Goal: Task Accomplishment & Management: Manage account settings

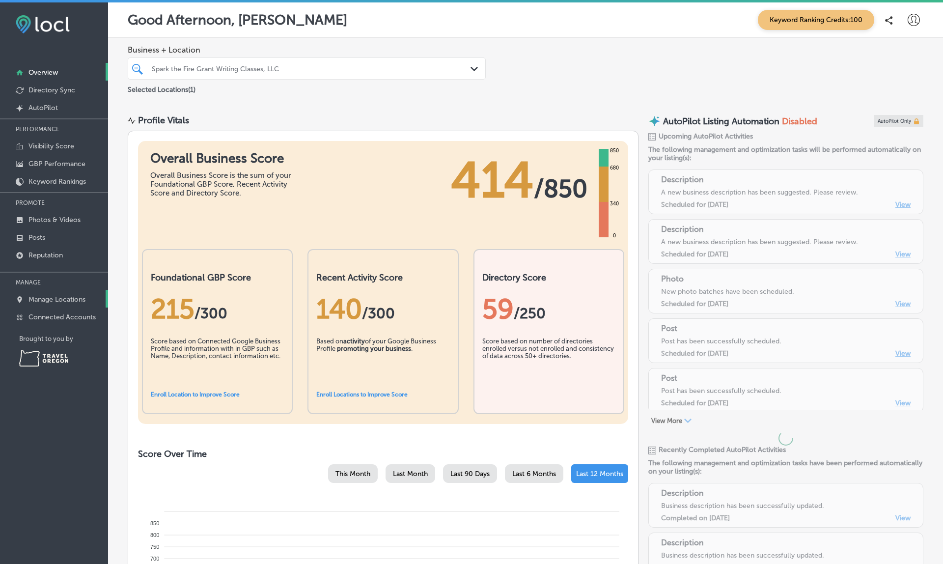
click at [62, 296] on link "Manage Locations" at bounding box center [54, 299] width 108 height 18
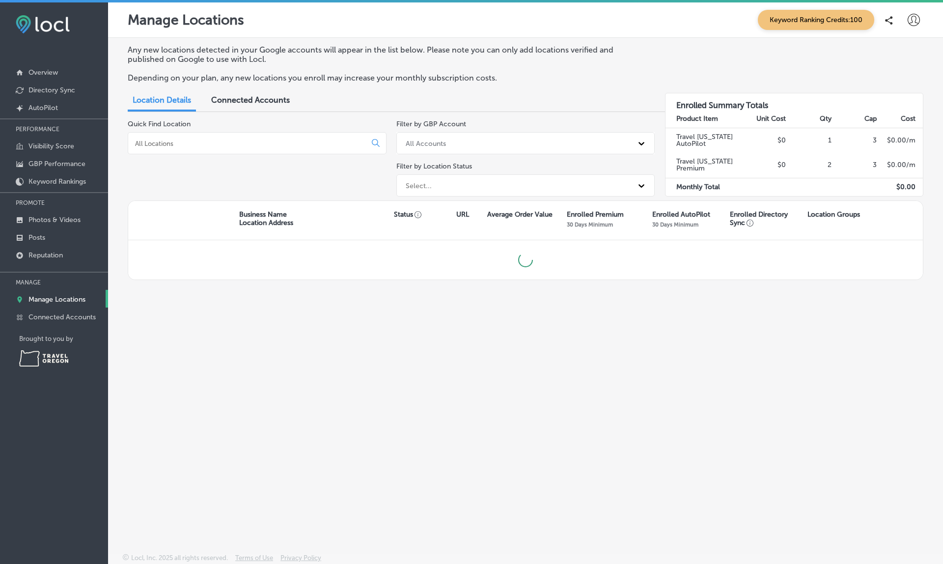
click at [59, 302] on p "Manage Locations" at bounding box center [56, 299] width 57 height 8
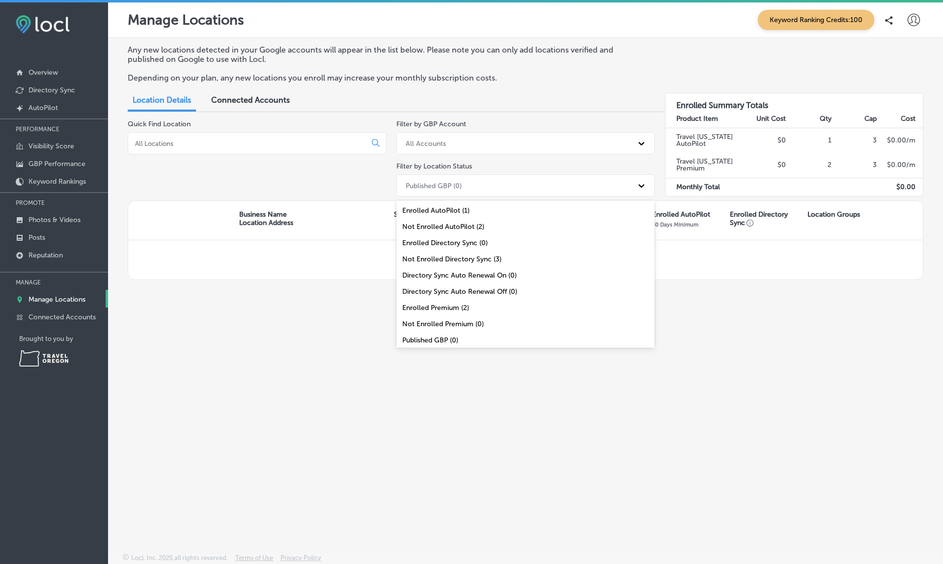
click at [520, 188] on div "Published GBP (0)" at bounding box center [517, 185] width 232 height 16
click at [421, 335] on div "All Locations (3)" at bounding box center [525, 338] width 259 height 16
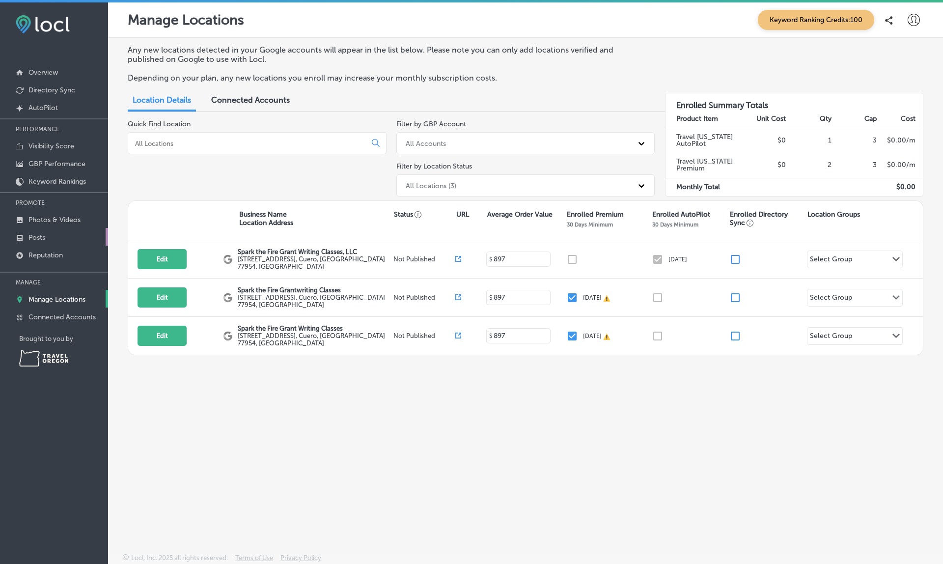
click at [36, 244] on link "Posts" at bounding box center [54, 237] width 108 height 18
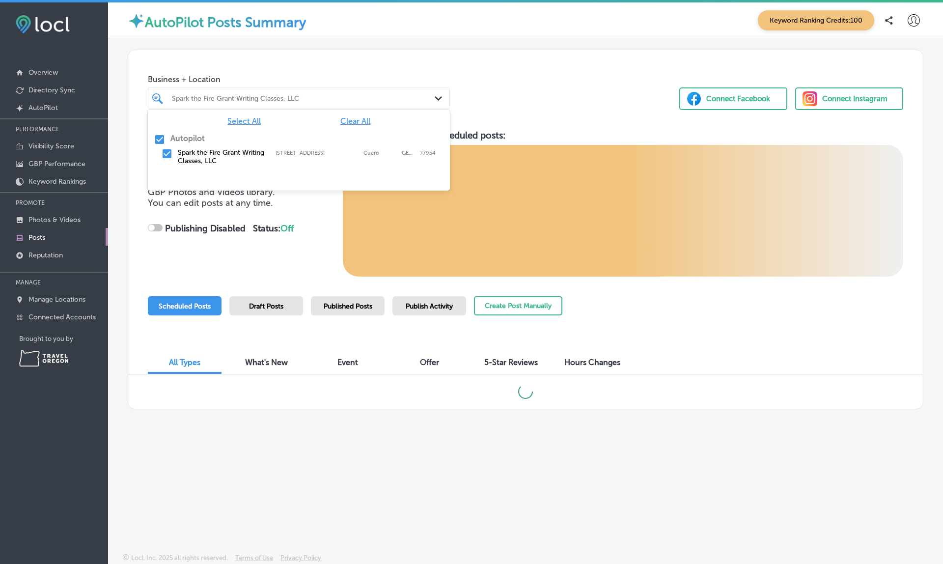
click at [396, 94] on div "Spark the Fire Grant Writing Classes, LLC" at bounding box center [304, 98] width 264 height 8
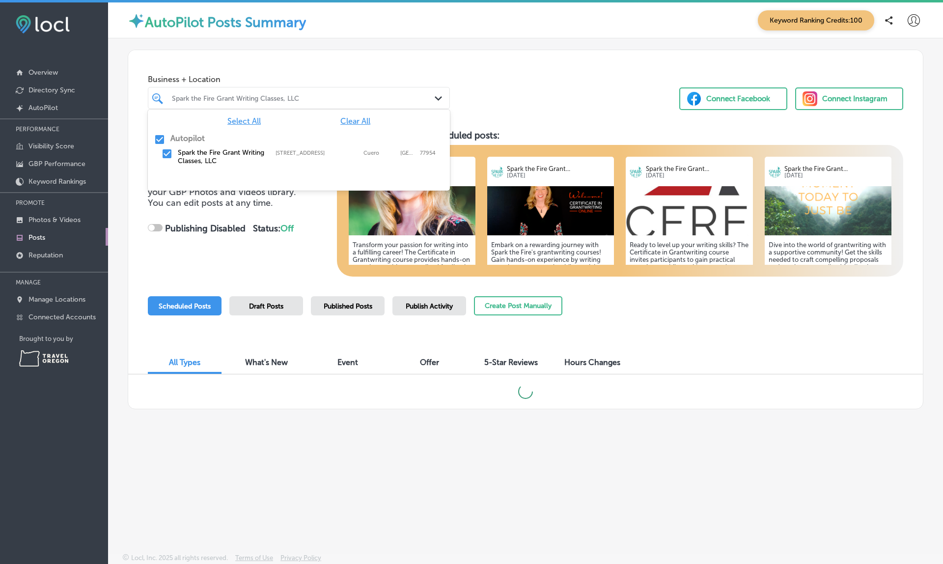
click at [544, 94] on div "Business + Location option focused, 1 of 2. 2 results available. Use Up and Dow…" at bounding box center [525, 87] width 795 height 75
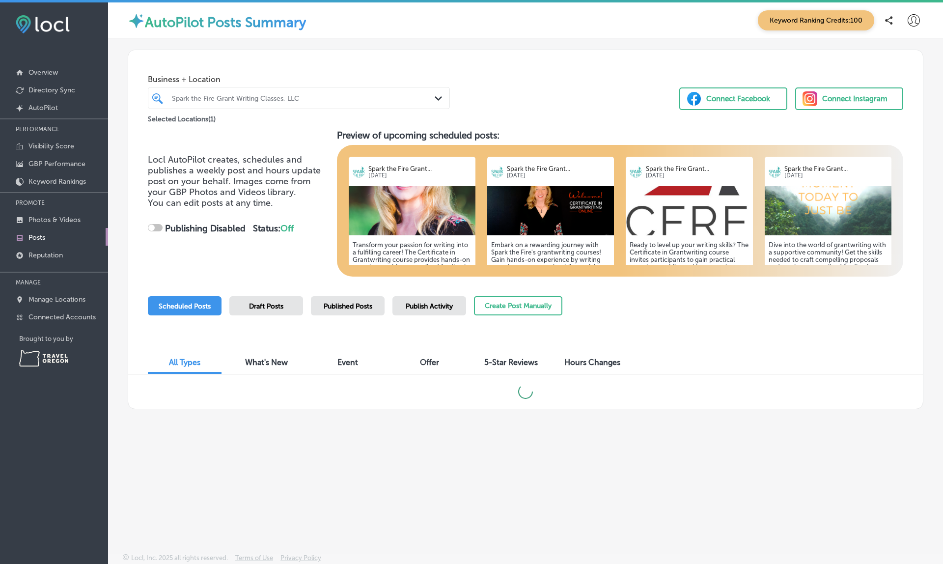
click at [416, 305] on span "Publish Activity" at bounding box center [429, 306] width 47 height 8
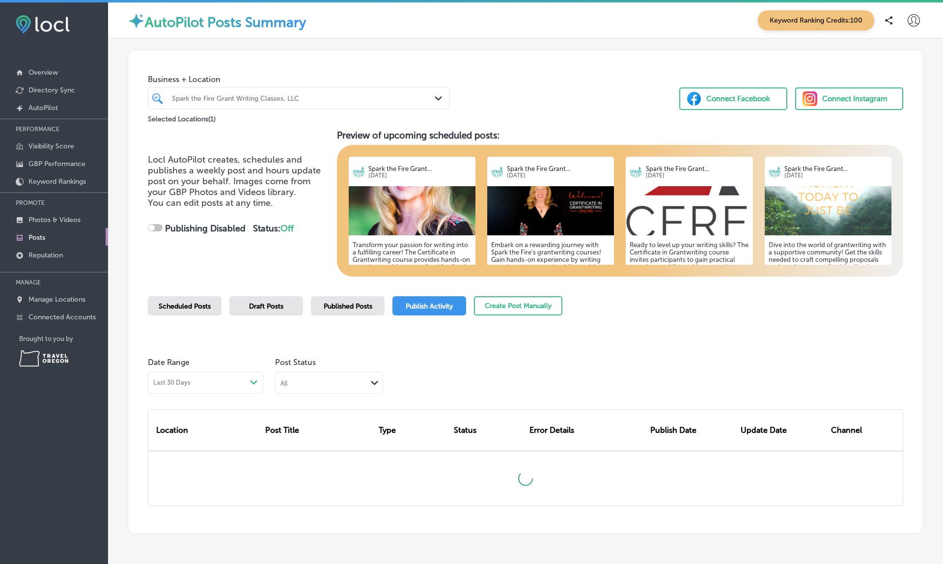
checkbox input "true"
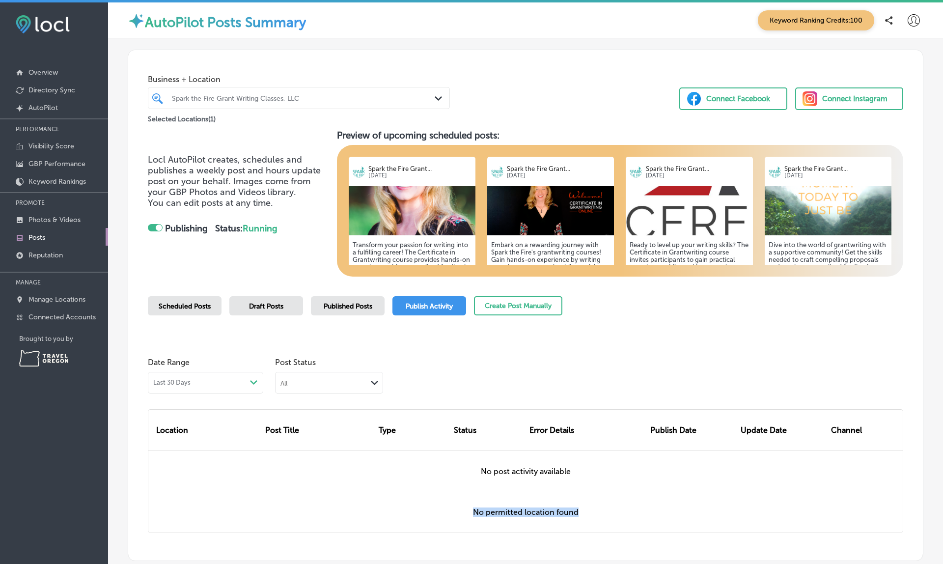
drag, startPoint x: 475, startPoint y: 510, endPoint x: 611, endPoint y: 518, distance: 136.3
click at [611, 518] on div "No permitted location found" at bounding box center [525, 512] width 755 height 41
click at [310, 309] on div "Scheduled Posts Draft Posts Published Posts Publish Activity" at bounding box center [307, 305] width 318 height 19
click at [329, 309] on div "Published Posts" at bounding box center [348, 305] width 74 height 19
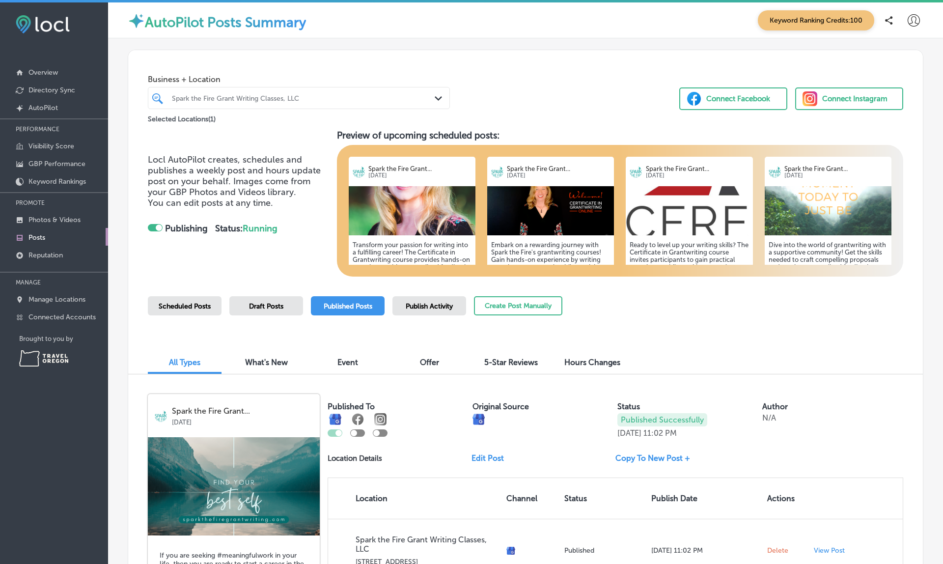
click at [179, 303] on span "Scheduled Posts" at bounding box center [185, 306] width 52 height 8
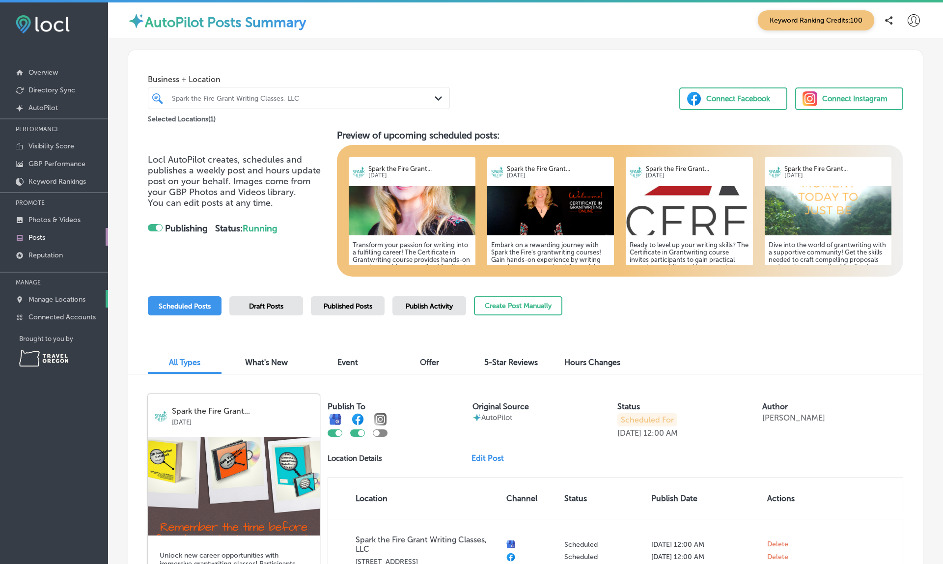
click at [52, 305] on link "Manage Locations" at bounding box center [54, 299] width 108 height 18
click at [62, 303] on p "Manage Locations" at bounding box center [56, 299] width 57 height 8
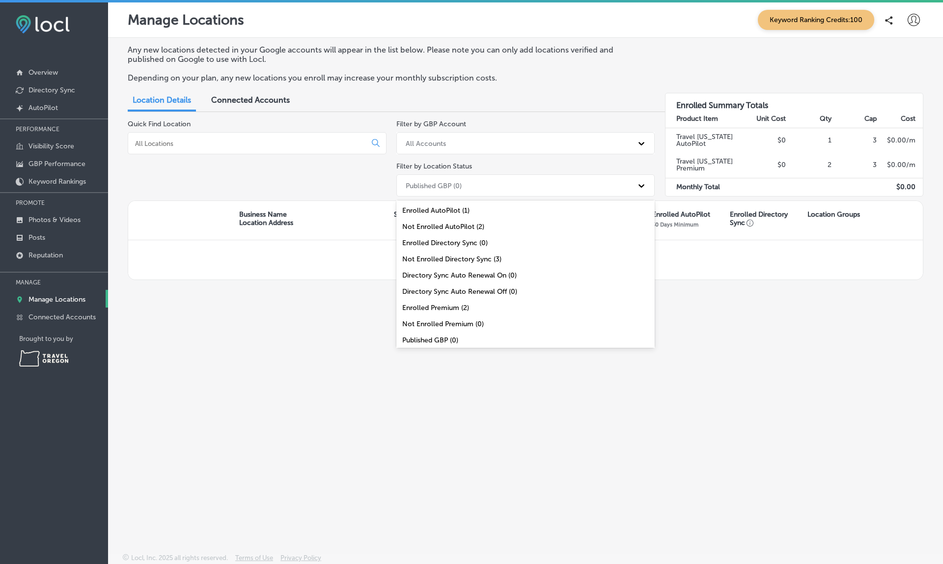
click at [418, 191] on div "Published GBP (0)" at bounding box center [525, 185] width 259 height 22
click at [419, 336] on div "All Locations (3)" at bounding box center [525, 338] width 259 height 16
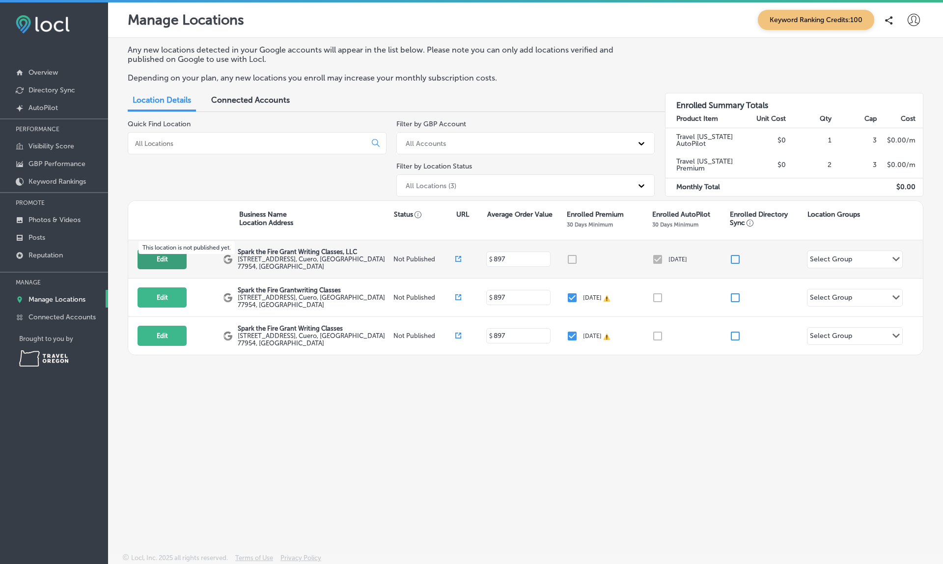
click at [172, 255] on button "Edit" at bounding box center [162, 259] width 49 height 20
select select "US"
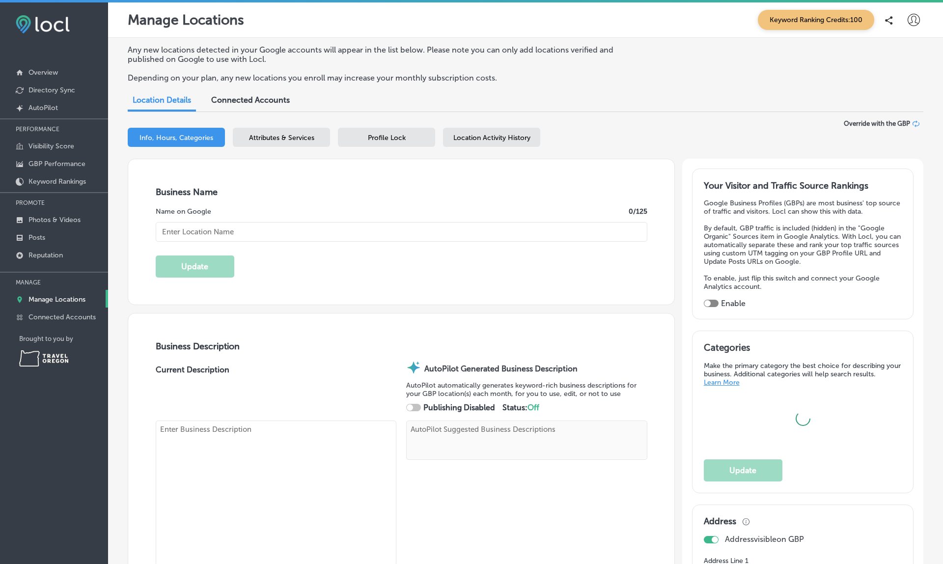
type input "Spark the Fire Grant Writing Classes, LLC"
type textarea "The best way to learn how to write grants is by actually writing a grant propos…"
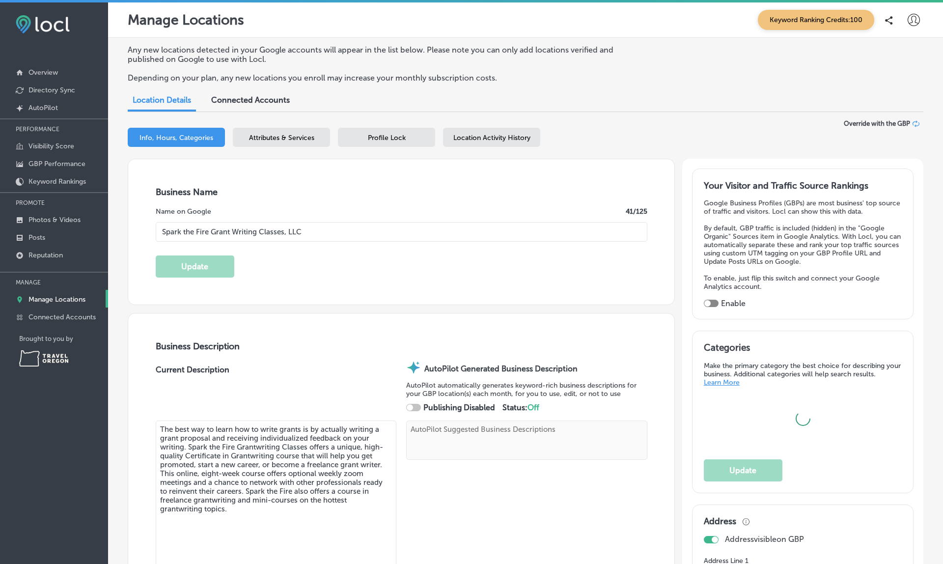
type textarea "Spark the Fire Grantwriting Classes empowers professionals to master grantwriti…"
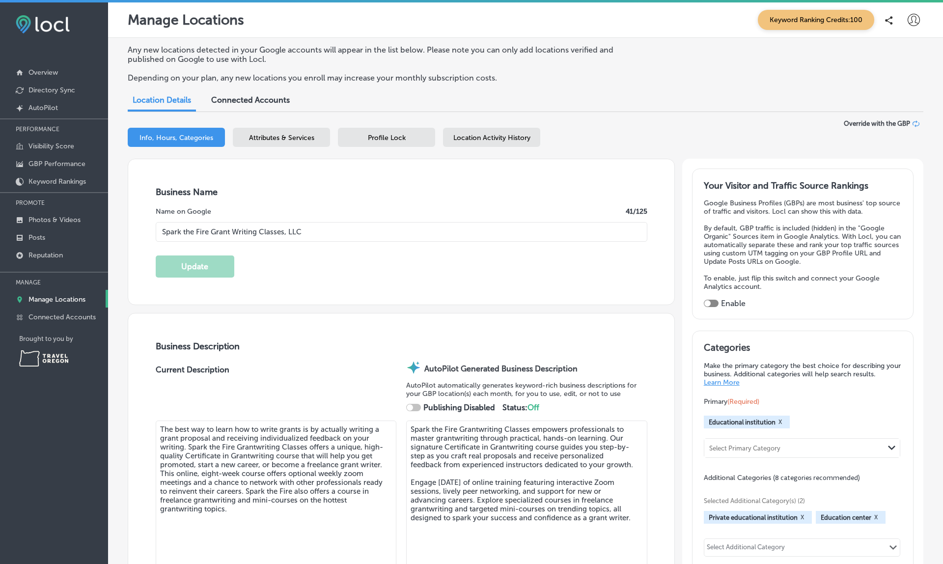
type input "[PERSON_NAME][EMAIL_ADDRESS][DOMAIN_NAME]"
type input "[URL][DOMAIN_NAME]"
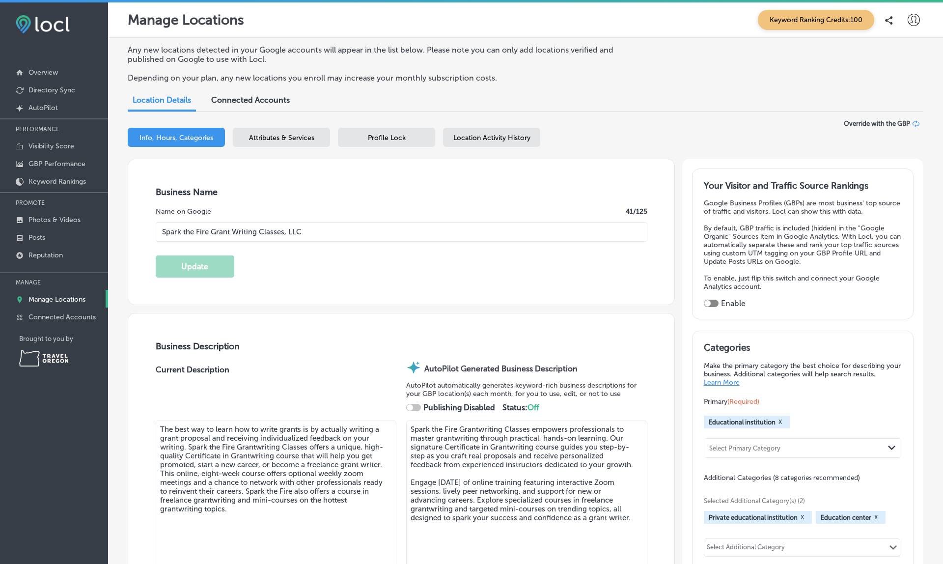
type input "[STREET_ADDRESS]"
type input "Cuero"
type input "77954"
type input "US"
type input "[PHONE_NUMBER]"
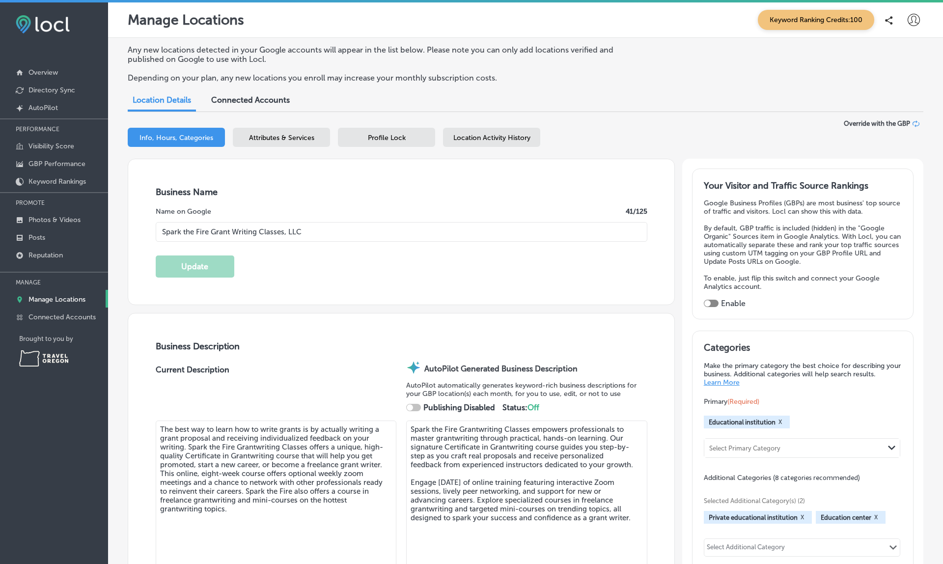
checkbox input "true"
type input "[URL][DOMAIN_NAME]"
click at [470, 135] on span "Location Activity History" at bounding box center [491, 138] width 77 height 8
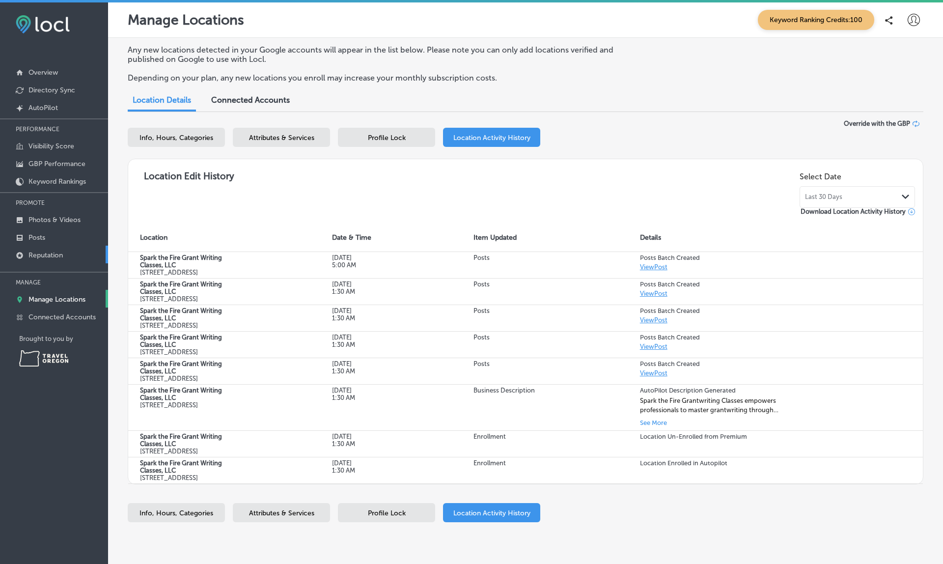
click at [40, 247] on link "Reputation" at bounding box center [54, 255] width 108 height 18
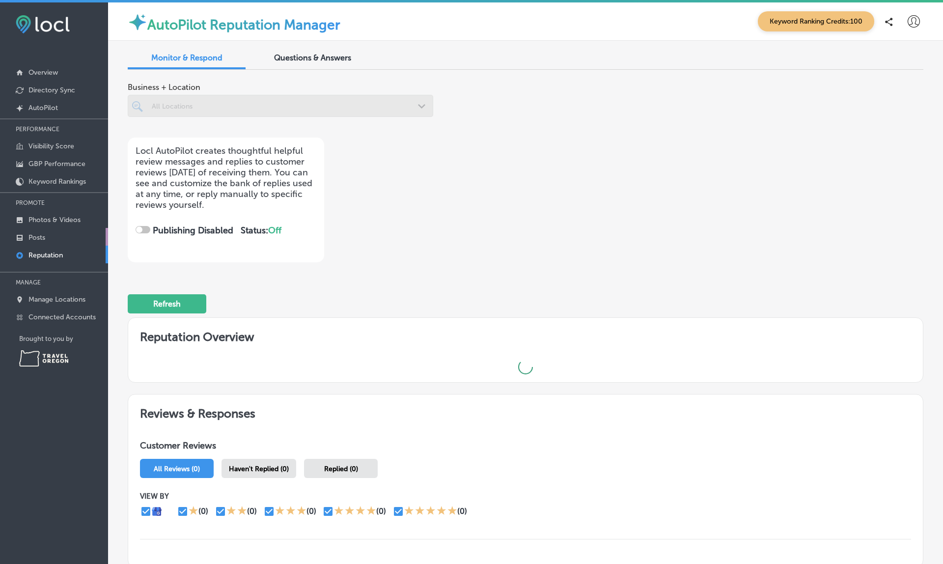
checkbox input "true"
click at [45, 237] on p "Posts" at bounding box center [36, 237] width 17 height 8
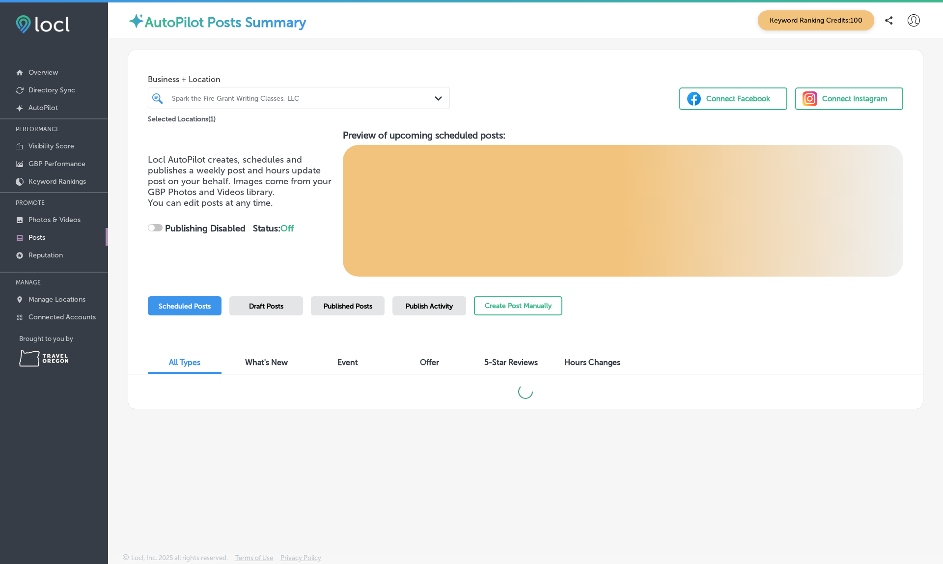
checkbox input "true"
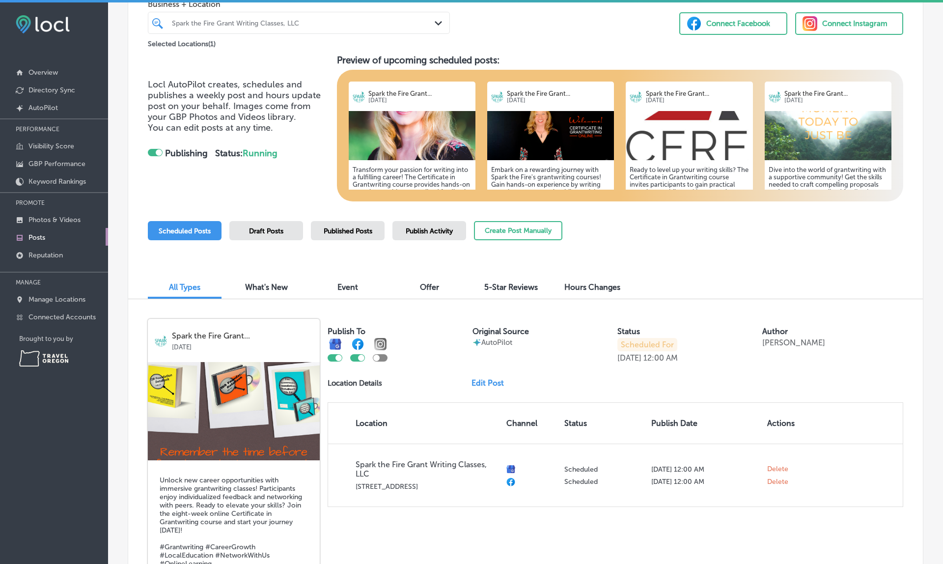
scroll to position [77, 0]
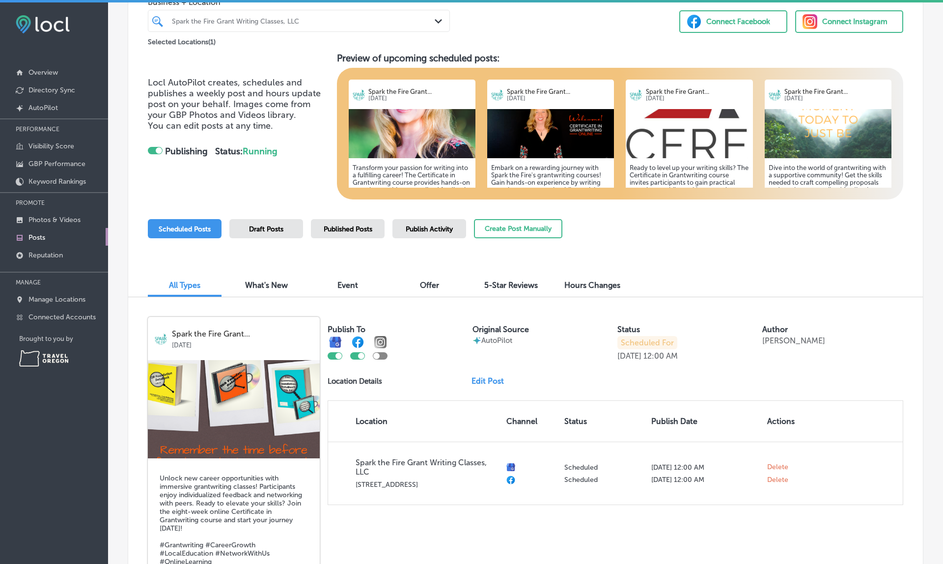
click at [423, 232] on div "Publish Activity" at bounding box center [429, 228] width 74 height 19
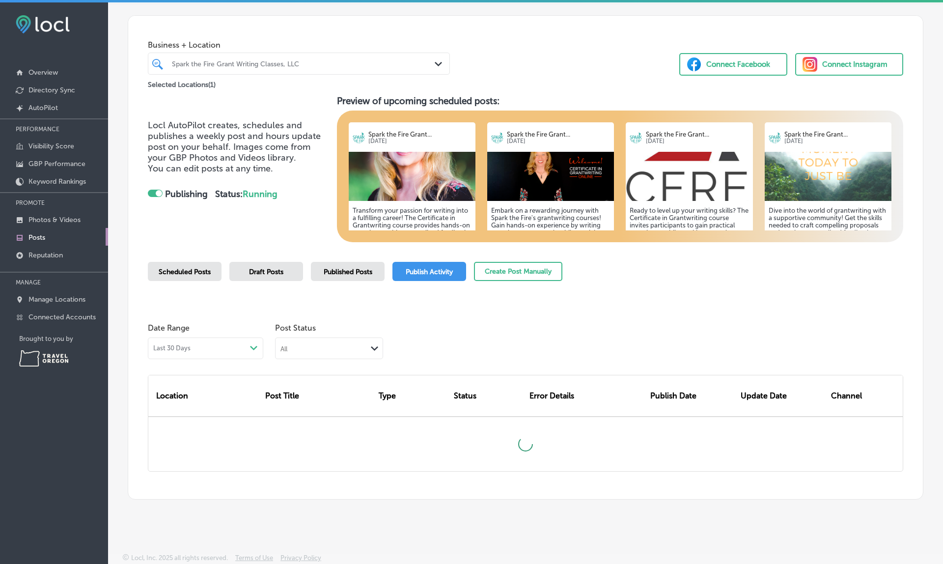
scroll to position [33, 0]
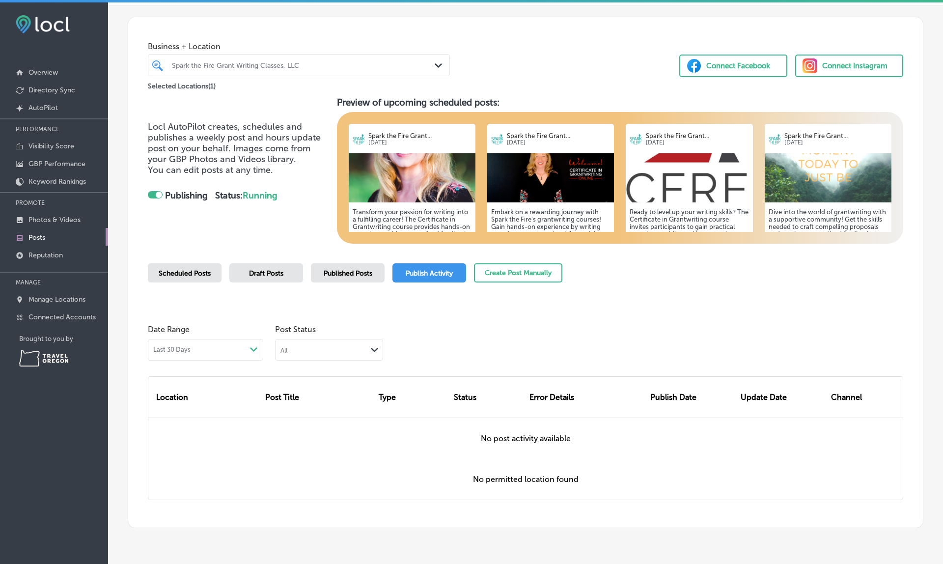
click at [343, 270] on span "Published Posts" at bounding box center [348, 273] width 49 height 8
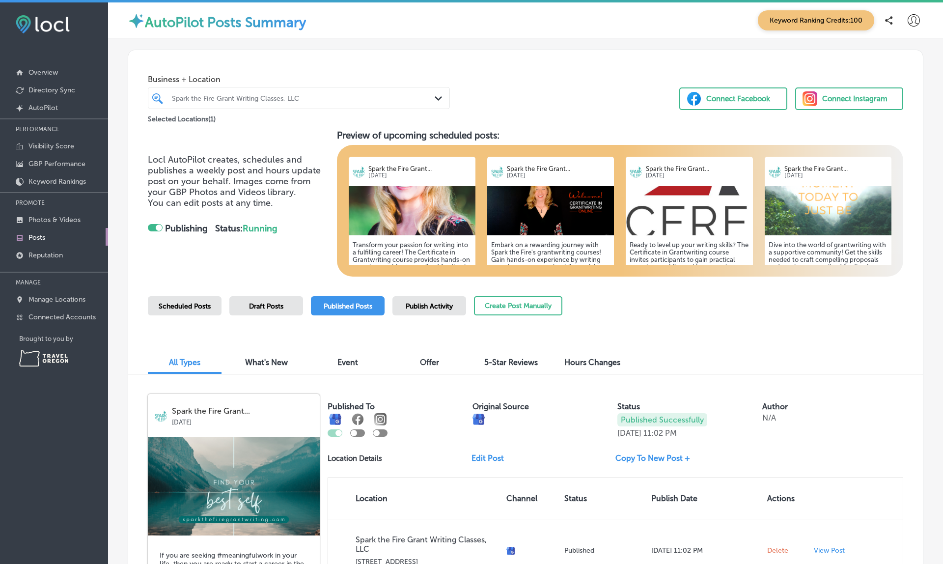
click at [208, 309] on div "Scheduled Posts" at bounding box center [185, 305] width 74 height 19
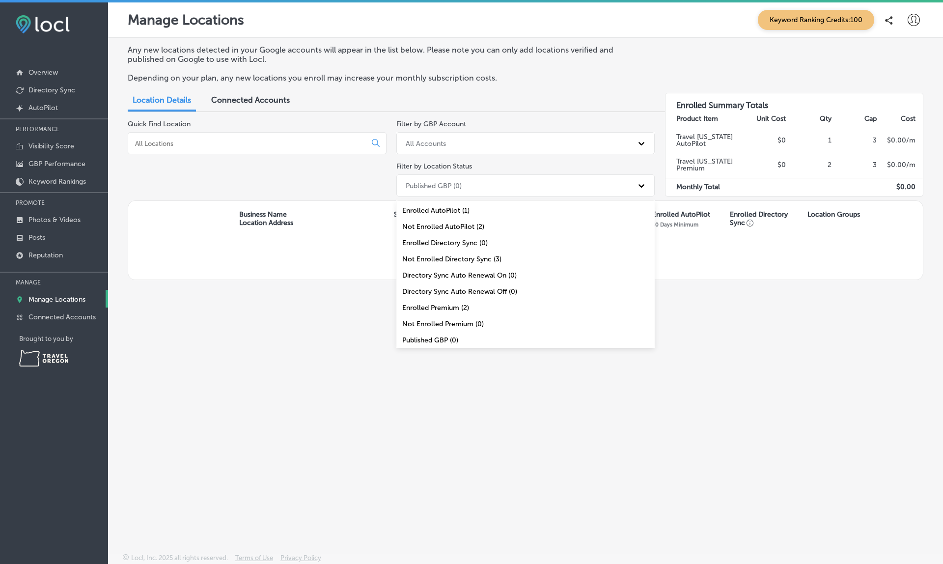
click at [477, 189] on div "Published GBP (0)" at bounding box center [517, 185] width 232 height 16
click at [427, 341] on div "All Locations (3)" at bounding box center [525, 338] width 259 height 16
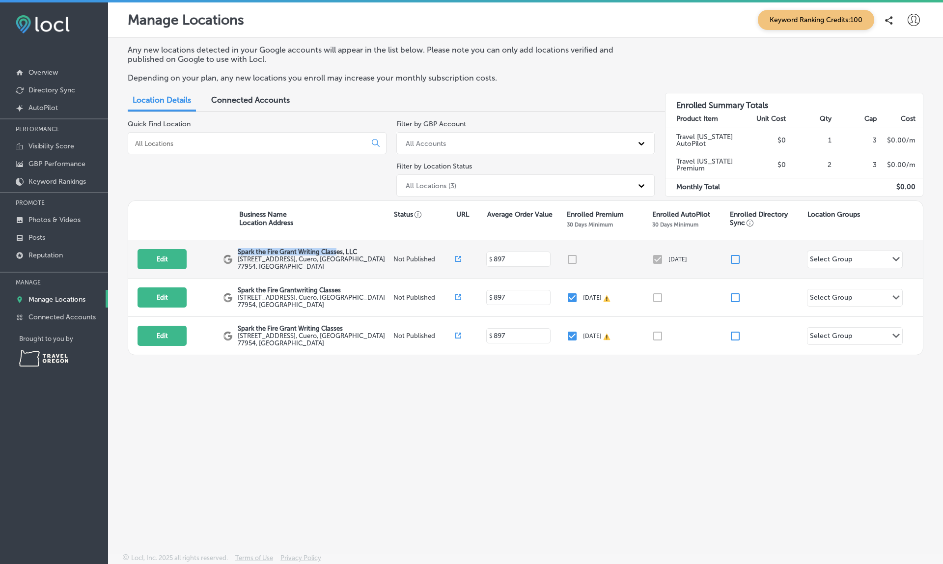
drag, startPoint x: 236, startPoint y: 250, endPoint x: 347, endPoint y: 252, distance: 111.0
click at [347, 252] on div "Edit This location is not published yet. Spark the Fire Grant Writing Classes, …" at bounding box center [525, 259] width 795 height 38
click at [246, 251] on p "Spark the Fire Grant Writing Classes, LLC" at bounding box center [314, 251] width 153 height 7
drag, startPoint x: 239, startPoint y: 253, endPoint x: 141, endPoint y: 259, distance: 97.9
click at [141, 259] on div "Edit This location is not published yet. Spark the Fire Grant Writing Classes, …" at bounding box center [525, 259] width 795 height 38
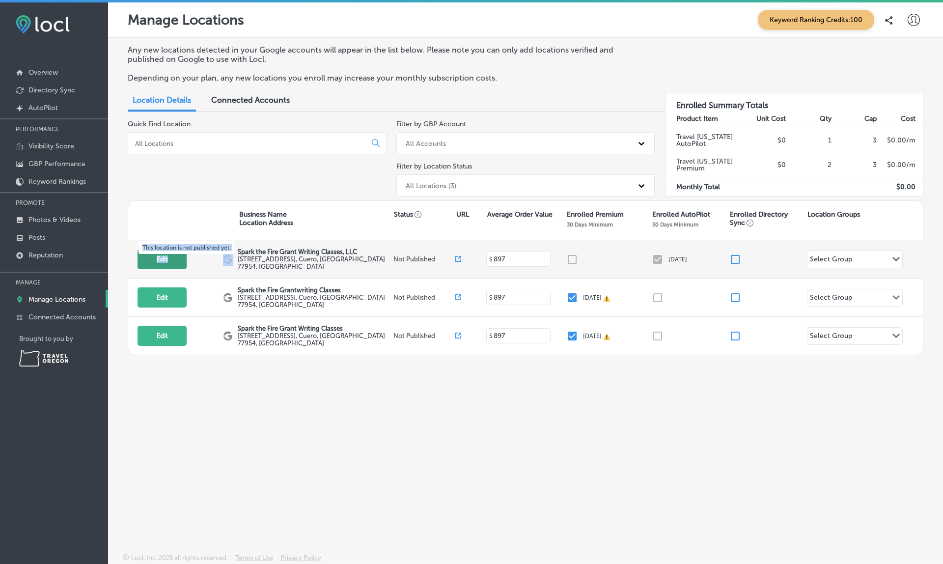
click at [141, 259] on button "Edit" at bounding box center [162, 259] width 49 height 20
select select "US"
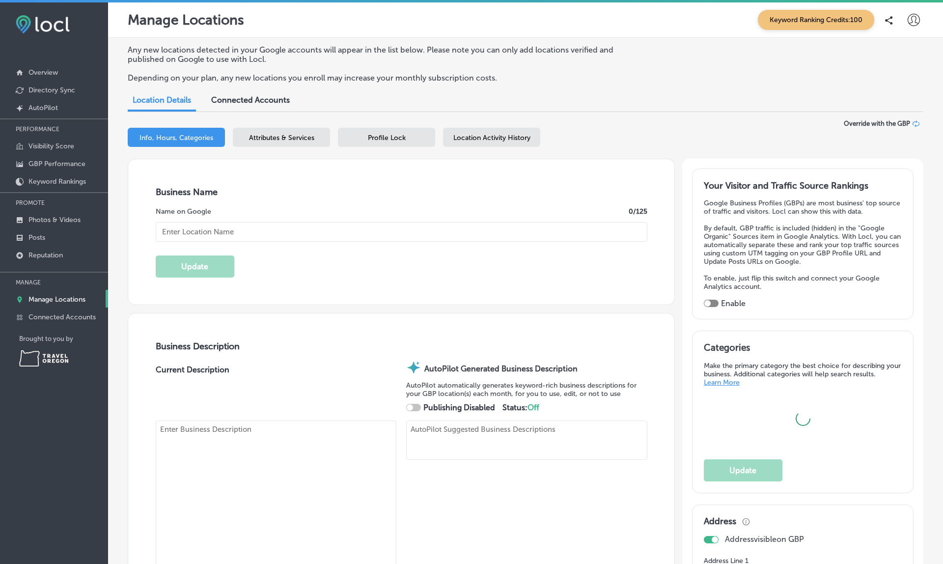
checkbox input "true"
type input "Spark the Fire Grant Writing Classes, LLC"
type textarea "The best way to learn how to write grants is by actually writing a grant propos…"
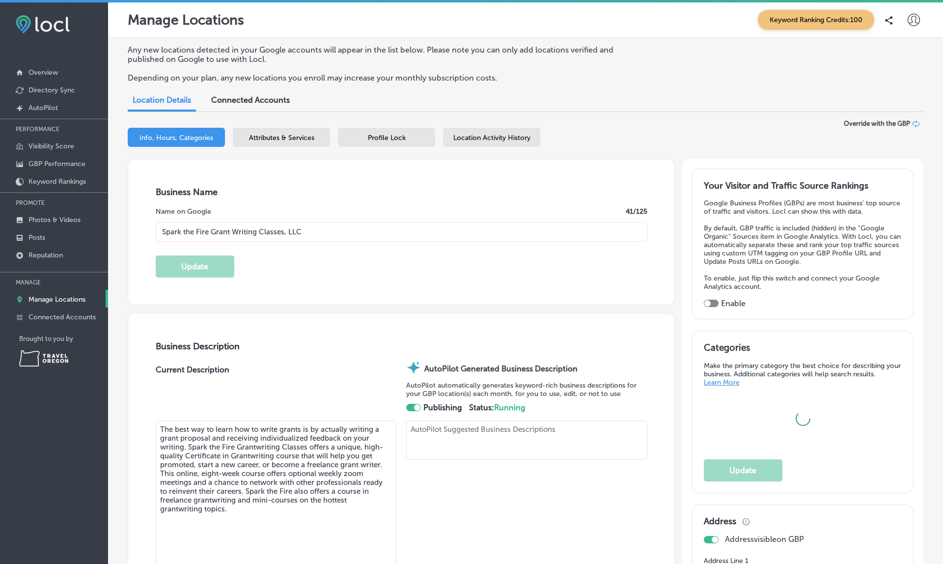
type textarea "Spark the Fire Grantwriting Classes empowers professionals to master grantwriti…"
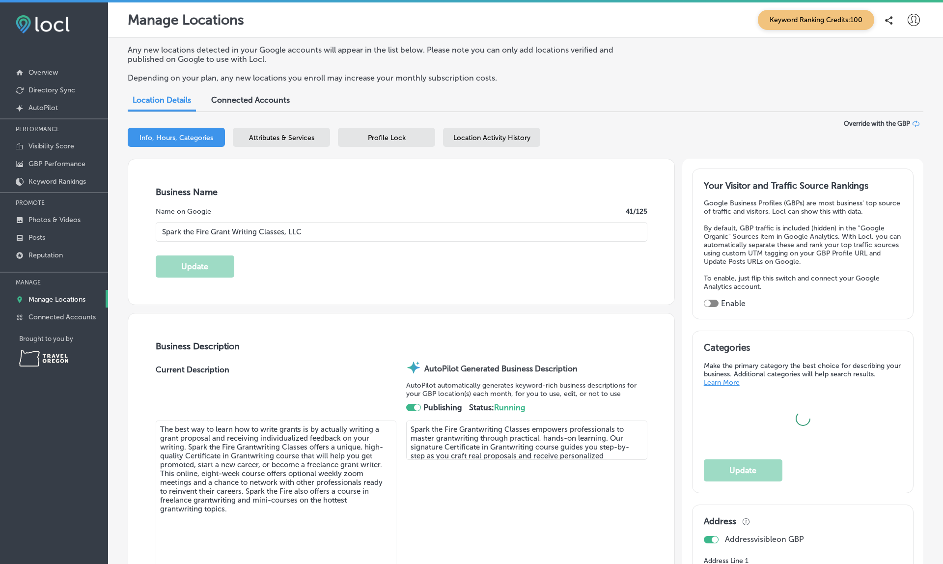
type input "[PERSON_NAME][EMAIL_ADDRESS][DOMAIN_NAME]"
type input "[URL][DOMAIN_NAME]"
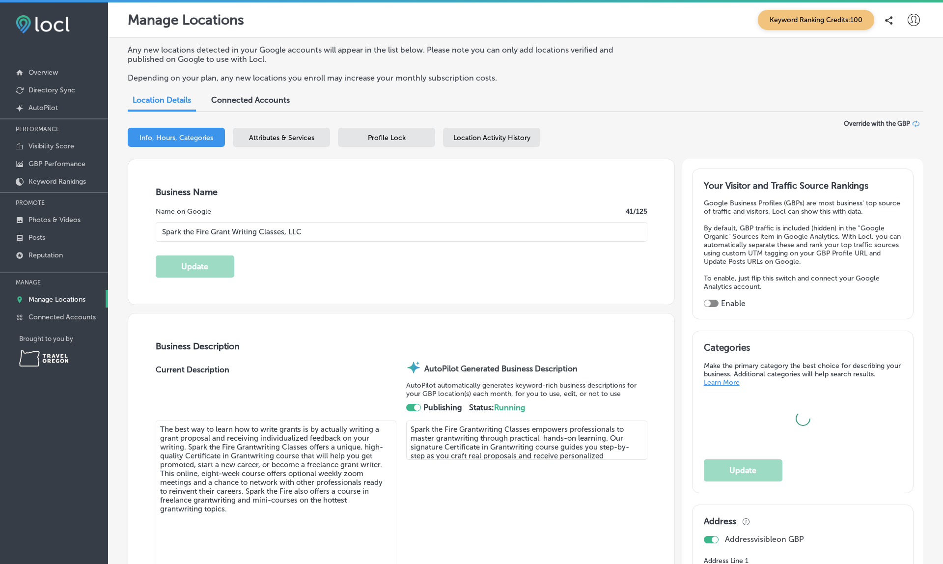
type input "[STREET_ADDRESS]"
type input "Cuero"
type input "77954"
type input "US"
type input "[URL][DOMAIN_NAME]"
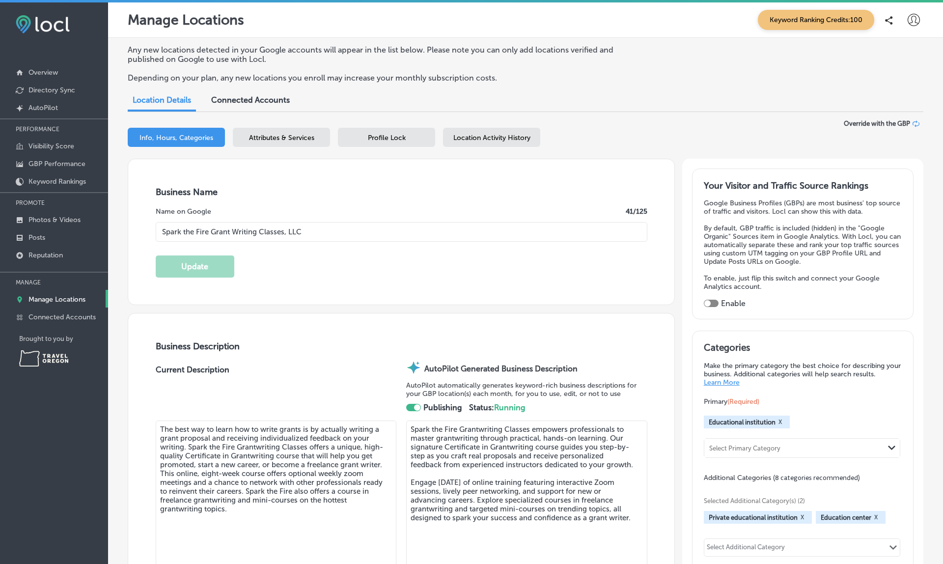
type input "[PHONE_NUMBER]"
checkbox input "true"
click at [512, 135] on span "Location Activity History" at bounding box center [491, 138] width 77 height 8
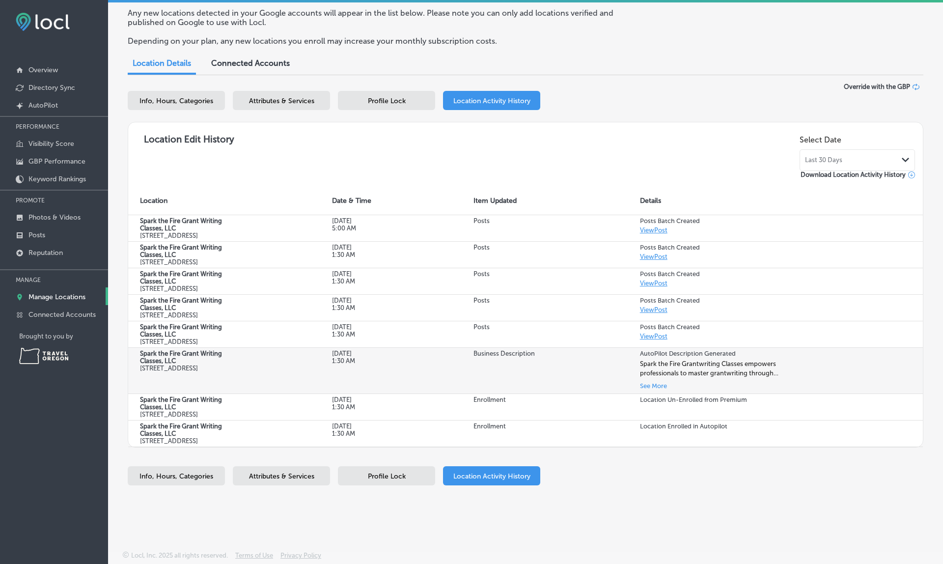
scroll to position [78, 0]
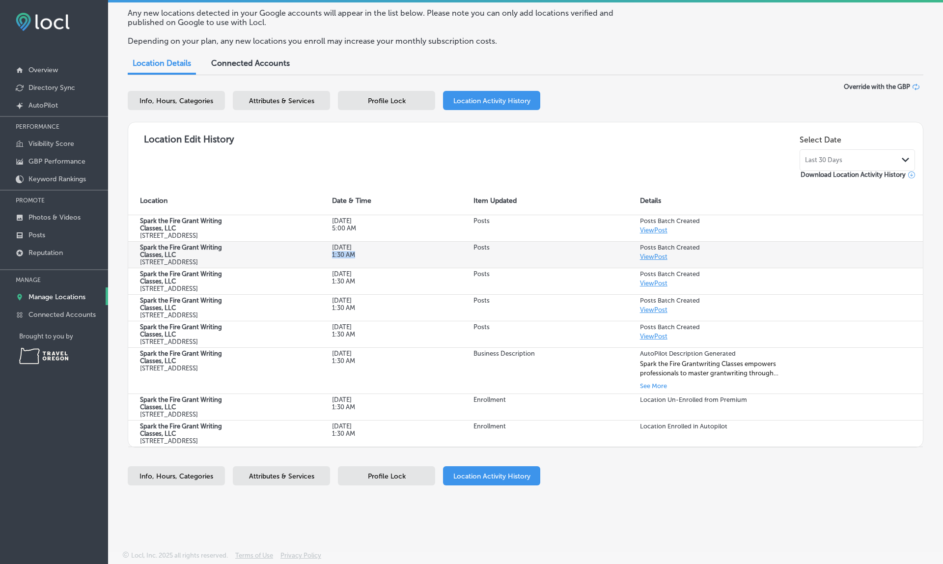
drag, startPoint x: 329, startPoint y: 218, endPoint x: 369, endPoint y: 224, distance: 40.6
click at [369, 241] on td "Oct 08, 2025 1:30 AM" at bounding box center [390, 254] width 141 height 27
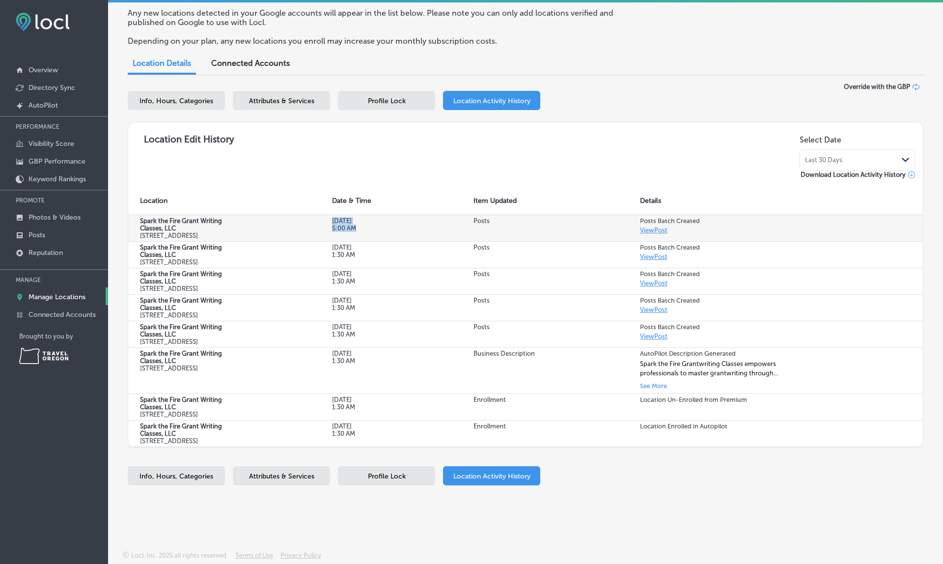
drag, startPoint x: 333, startPoint y: 172, endPoint x: 378, endPoint y: 185, distance: 47.1
click at [378, 217] on div "Oct 08, 2025 5:00 AM" at bounding box center [363, 224] width 63 height 15
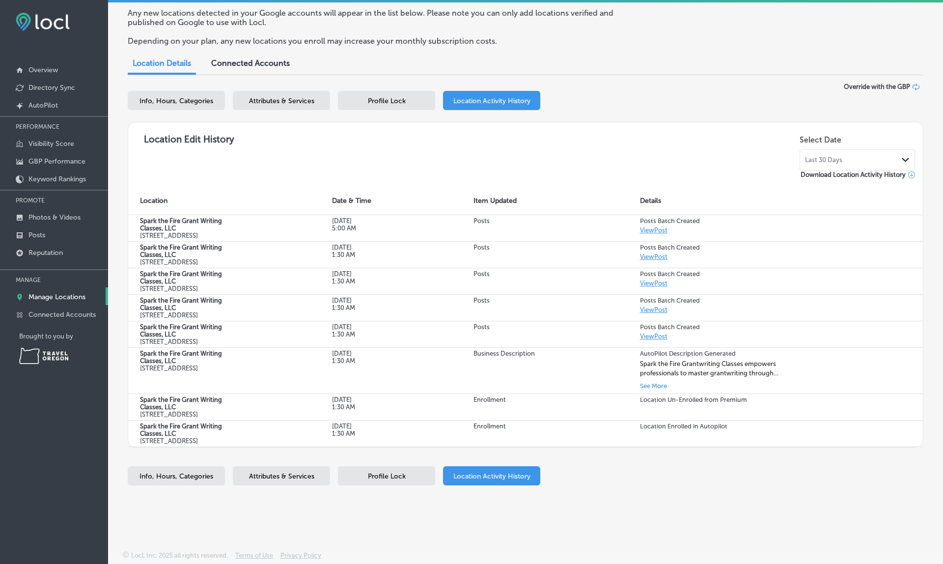
click at [436, 133] on div "Location Edit History Select Date Last 30 Days Path Created with Sketch. Downlo…" at bounding box center [525, 284] width 795 height 325
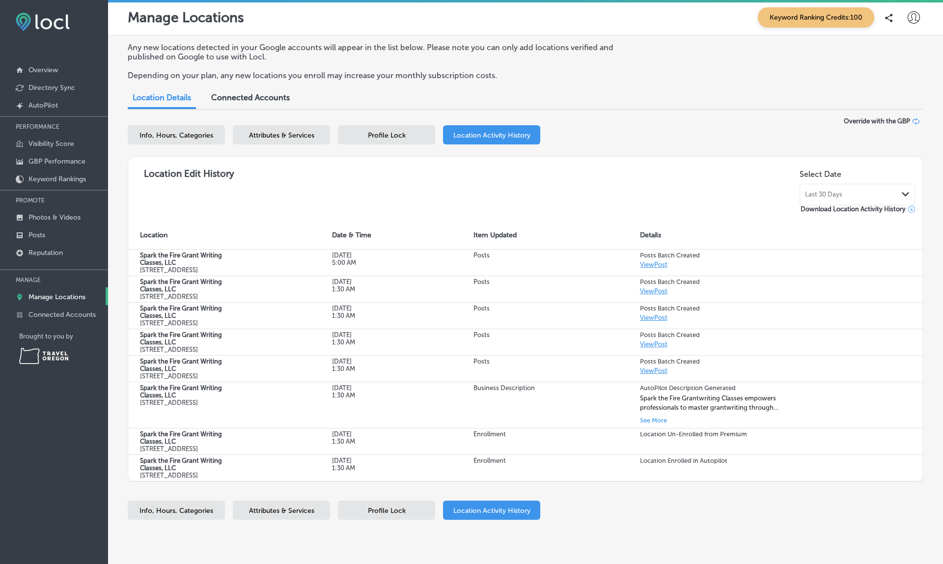
scroll to position [0, 0]
click at [42, 234] on p "Posts" at bounding box center [36, 235] width 17 height 8
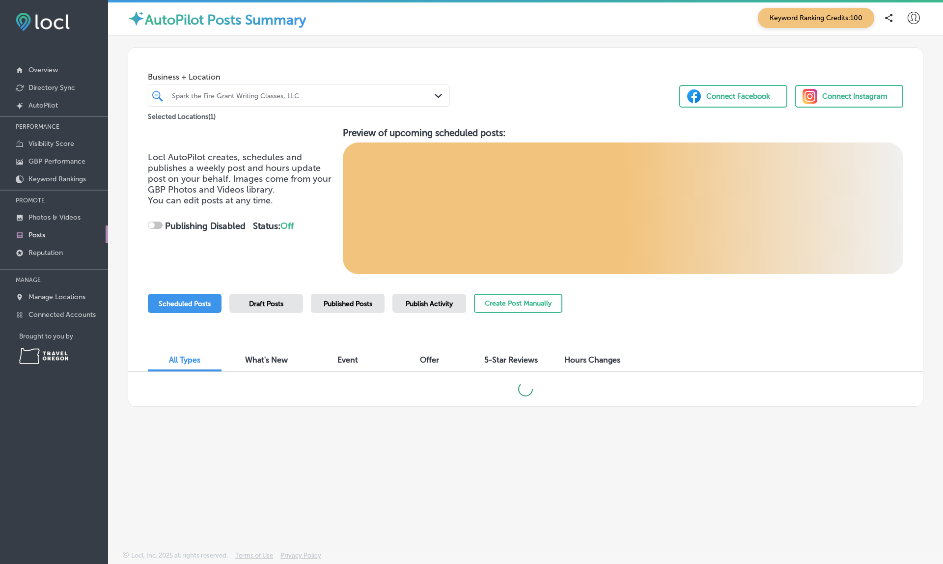
checkbox input "true"
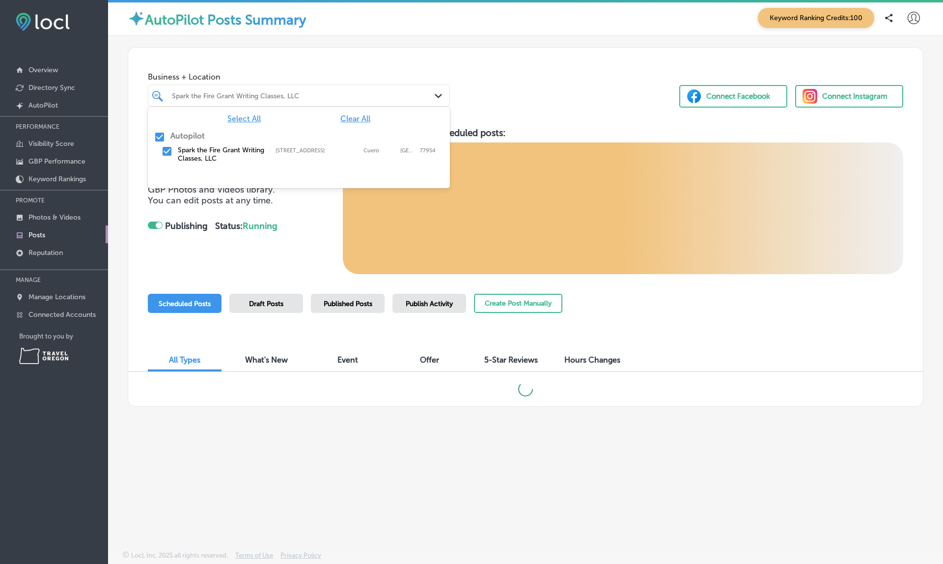
click at [362, 90] on div at bounding box center [286, 95] width 230 height 13
click at [446, 55] on div "Business + Location option focused, 1 of 2. 2 results available. Use Up and Dow…" at bounding box center [525, 85] width 795 height 75
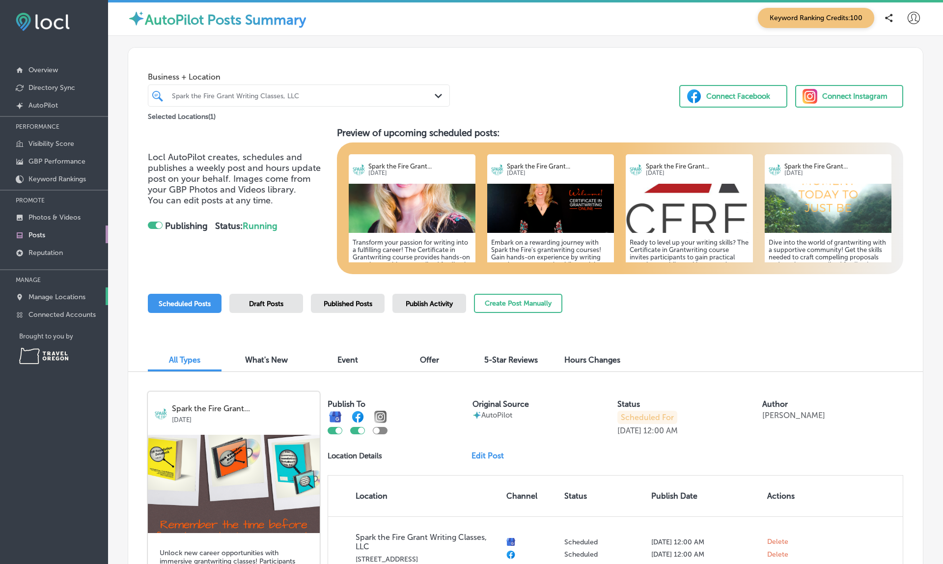
click at [53, 297] on p "Manage Locations" at bounding box center [56, 297] width 57 height 8
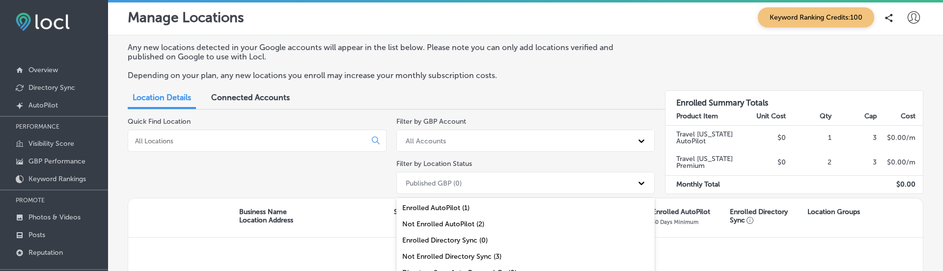
click at [488, 184] on div "Published GBP (0)" at bounding box center [517, 183] width 232 height 16
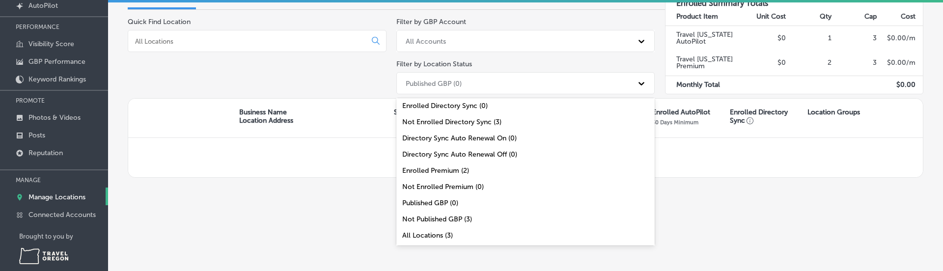
scroll to position [106, 0]
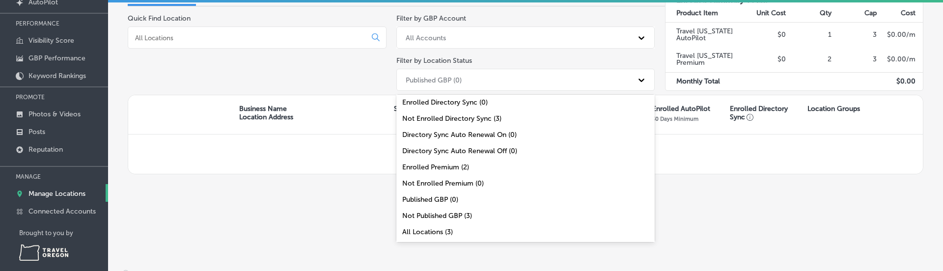
click at [432, 231] on div "All Locations (3)" at bounding box center [525, 232] width 259 height 16
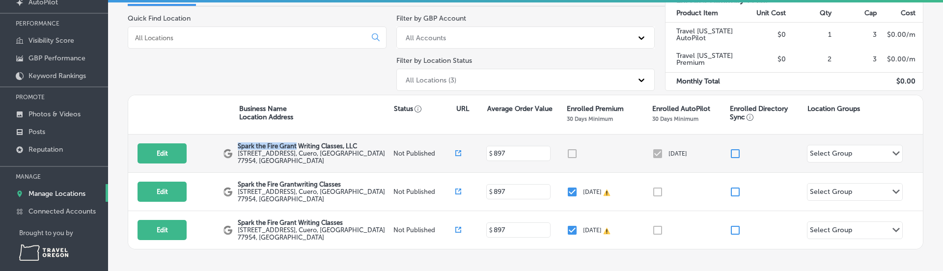
drag, startPoint x: 238, startPoint y: 144, endPoint x: 300, endPoint y: 149, distance: 62.1
click at [300, 149] on p "Spark the Fire Grant Writing Classes, LLC" at bounding box center [314, 145] width 153 height 7
click at [307, 145] on p "Spark the Fire Grant Writing Classes, LLC" at bounding box center [314, 145] width 153 height 7
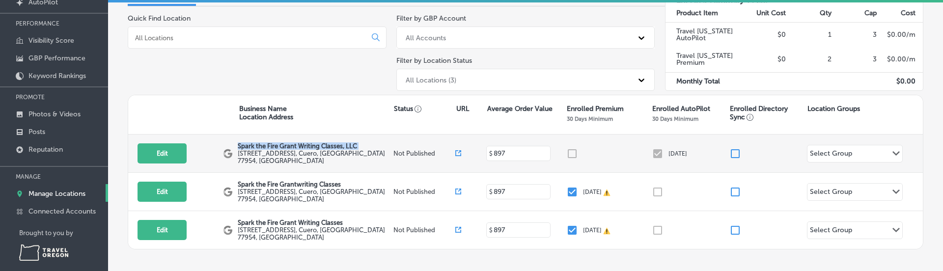
click at [307, 145] on p "Spark the Fire Grant Writing Classes, LLC" at bounding box center [314, 145] width 153 height 7
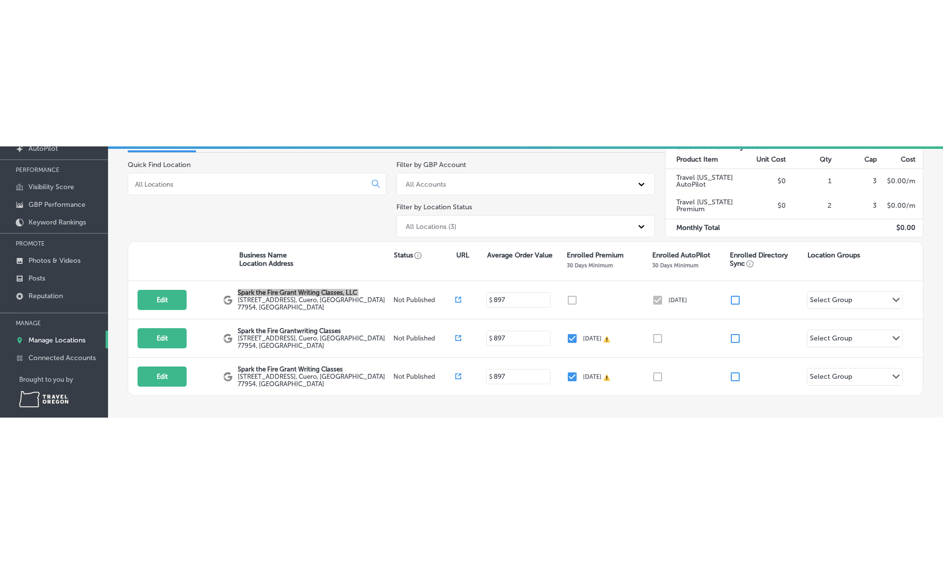
scroll to position [0, 0]
